Goal: Task Accomplishment & Management: Manage account settings

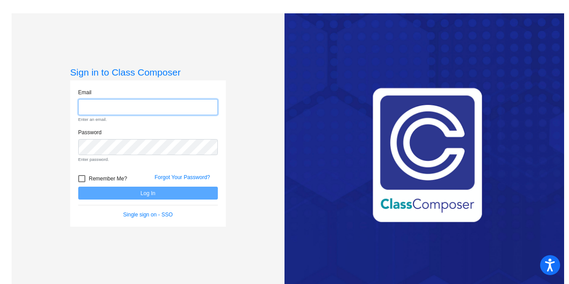
type input "[EMAIL_ADDRESS][DOMAIN_NAME]"
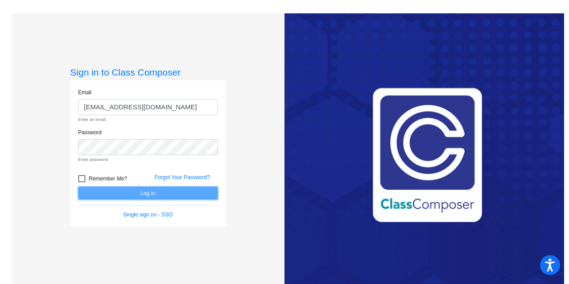
click at [157, 190] on form "Email [EMAIL_ADDRESS][DOMAIN_NAME] Enter an email. Password Enter password. Rem…" at bounding box center [148, 153] width 140 height 131
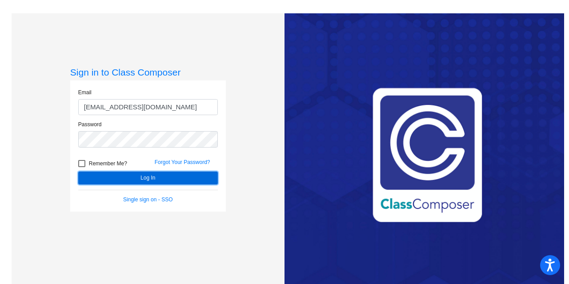
click at [144, 178] on button "Log In" at bounding box center [148, 178] width 140 height 13
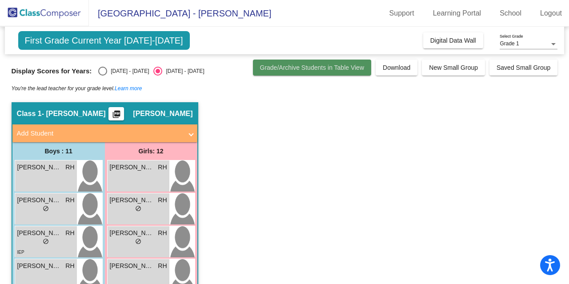
click at [341, 68] on span "Grade/Archive Students in Table View" at bounding box center [312, 67] width 105 height 7
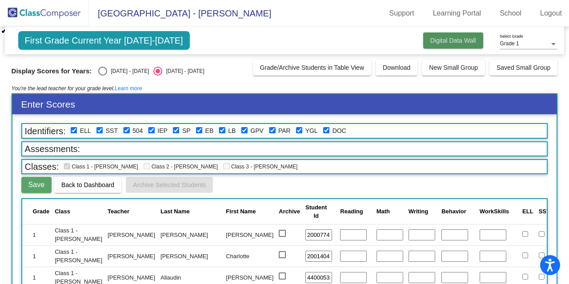
click at [454, 40] on span "Digital Data Wall" at bounding box center [453, 40] width 46 height 7
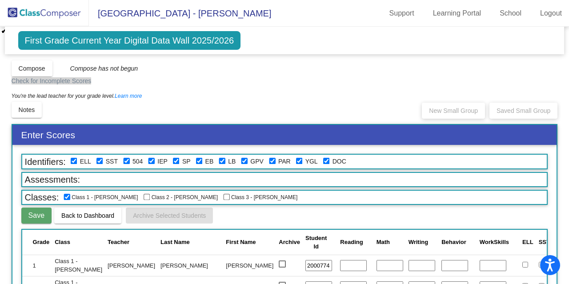
click at [58, 10] on img at bounding box center [44, 13] width 89 height 26
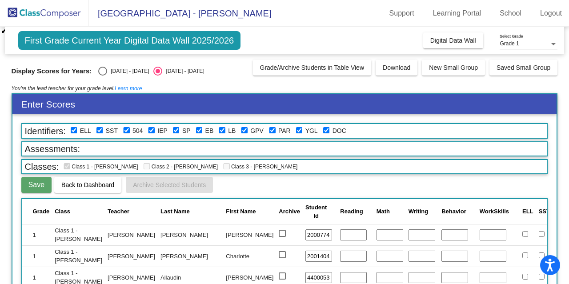
click at [58, 10] on img at bounding box center [44, 13] width 89 height 26
click at [31, 12] on img at bounding box center [44, 13] width 89 height 26
click at [46, 14] on img at bounding box center [44, 13] width 89 height 26
click at [463, 38] on span "Digital Data Wall" at bounding box center [453, 40] width 46 height 7
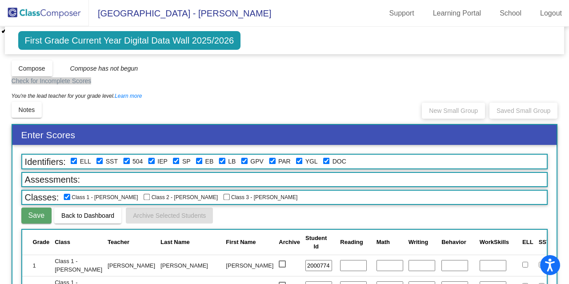
click at [63, 16] on img at bounding box center [44, 13] width 89 height 26
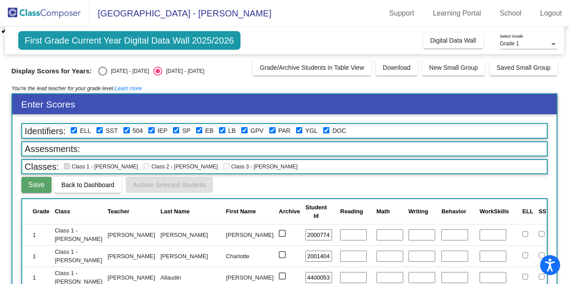
click at [63, 16] on img at bounding box center [44, 13] width 89 height 26
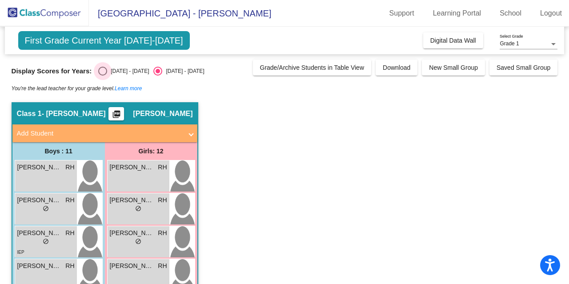
click at [104, 68] on div "Select an option" at bounding box center [102, 71] width 9 height 9
click at [103, 76] on input "[DATE] - [DATE]" at bounding box center [102, 76] width 0 height 0
radio input "true"
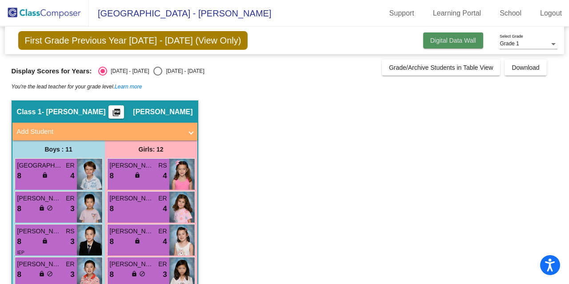
click at [449, 37] on span "Digital Data Wall" at bounding box center [453, 40] width 46 height 7
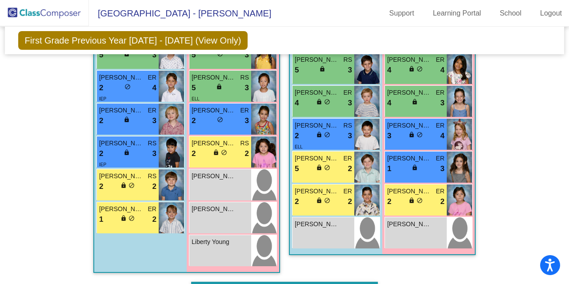
scroll to position [424, 0]
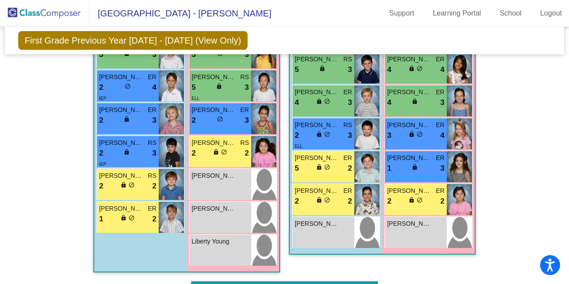
click at [538, 192] on div "Hallway - Hallway Class picture_as_pdf Add Student First Name Last Name Student…" at bounding box center [285, 273] width 547 height 916
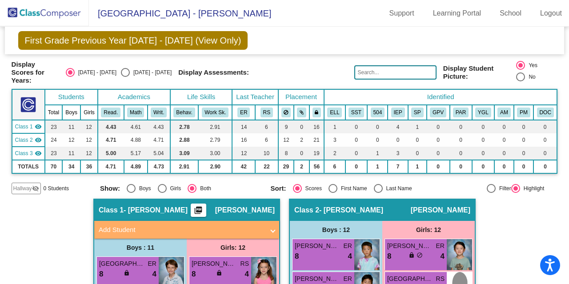
scroll to position [0, 0]
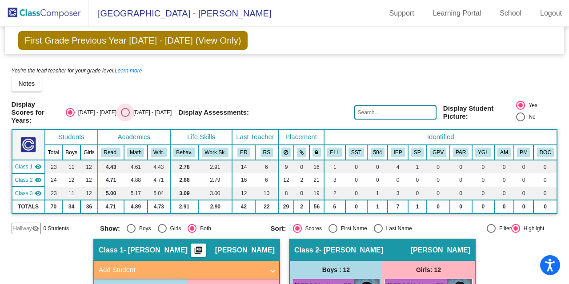
click at [130, 110] on div "Select an option" at bounding box center [125, 112] width 9 height 9
click at [125, 117] on input "[DATE] - [DATE]" at bounding box center [125, 117] width 0 height 0
radio input "true"
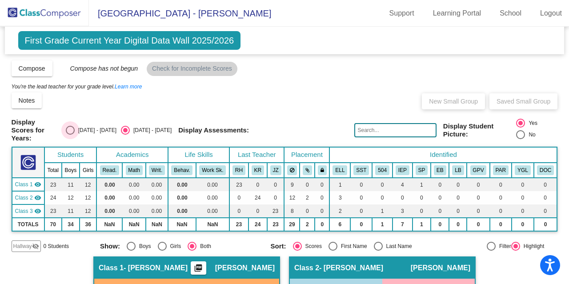
click at [75, 132] on div "Select an option" at bounding box center [70, 130] width 9 height 9
click at [70, 135] on input "[DATE] - [DATE]" at bounding box center [70, 135] width 0 height 0
radio input "true"
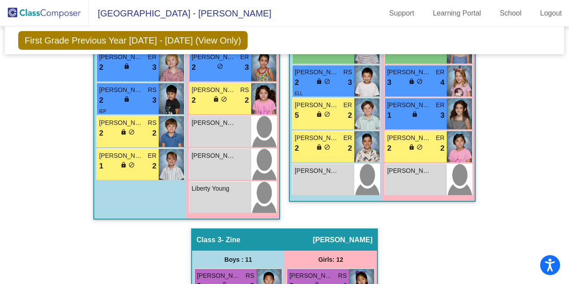
scroll to position [467, 0]
